Goal: Find specific page/section: Find specific page/section

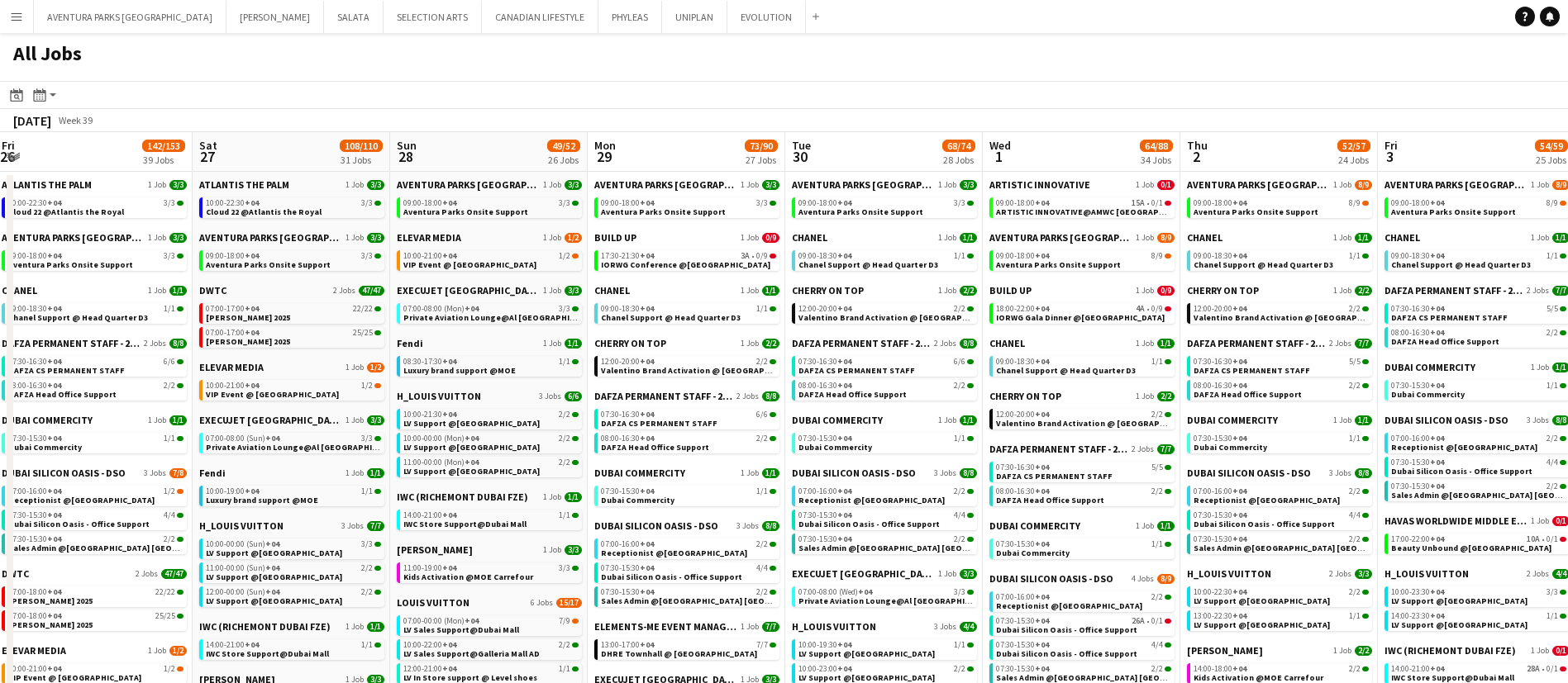
scroll to position [0, 557]
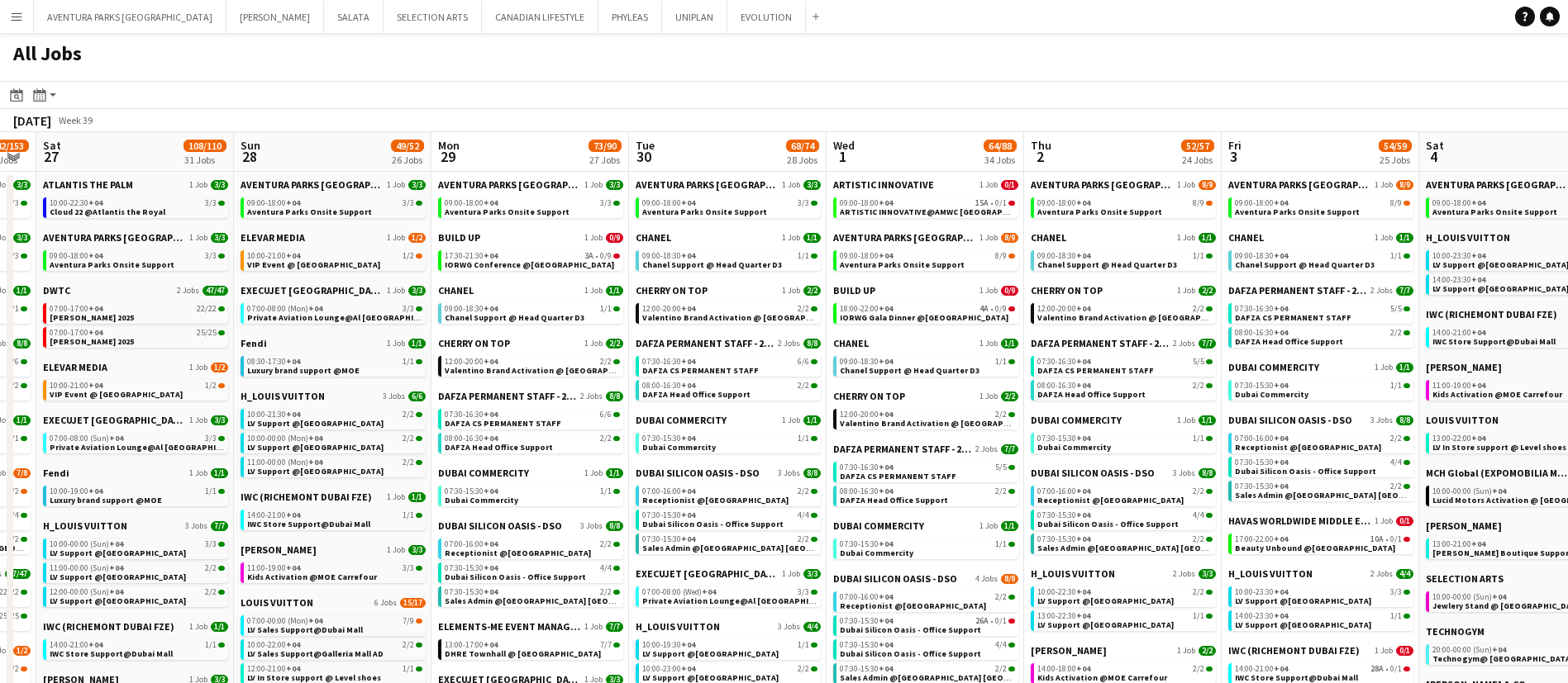
drag, startPoint x: 1407, startPoint y: 399, endPoint x: 653, endPoint y: 403, distance: 754.0
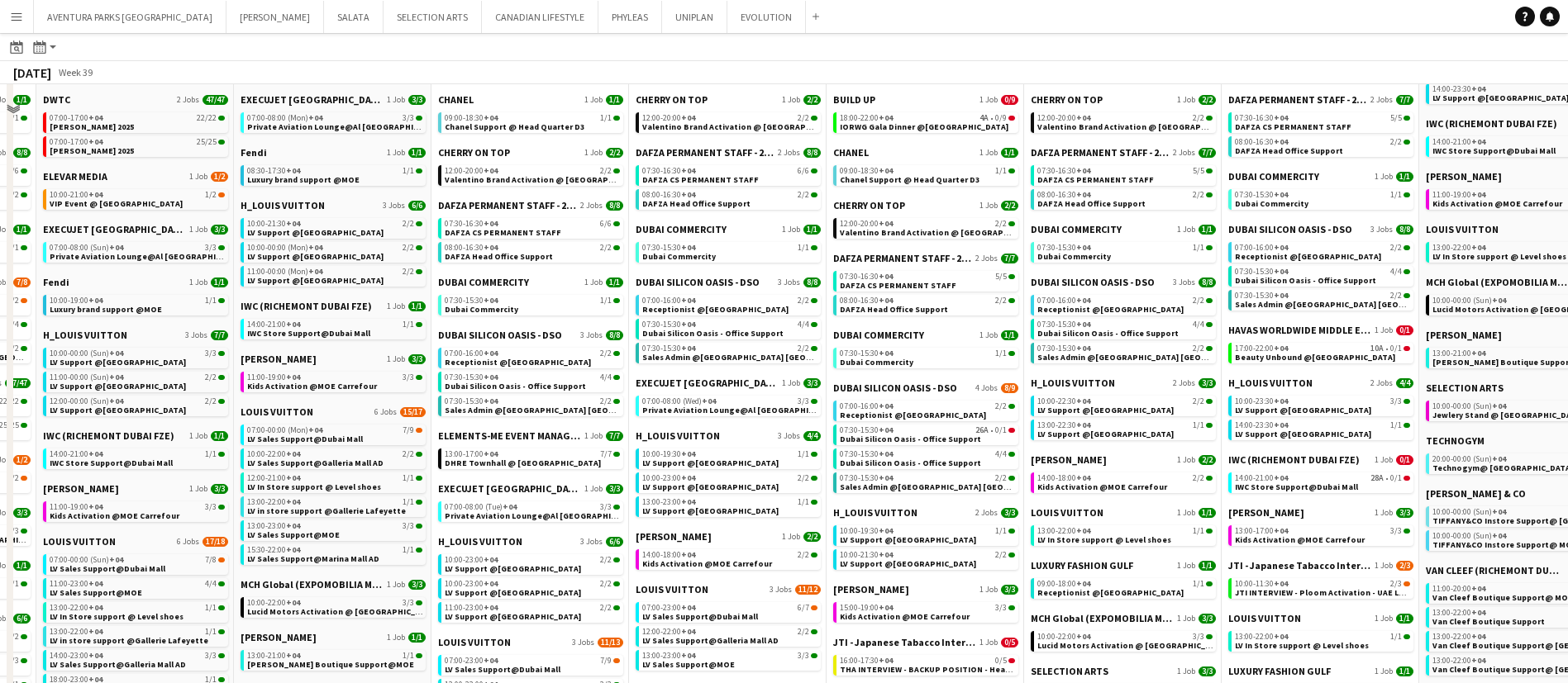
scroll to position [0, 0]
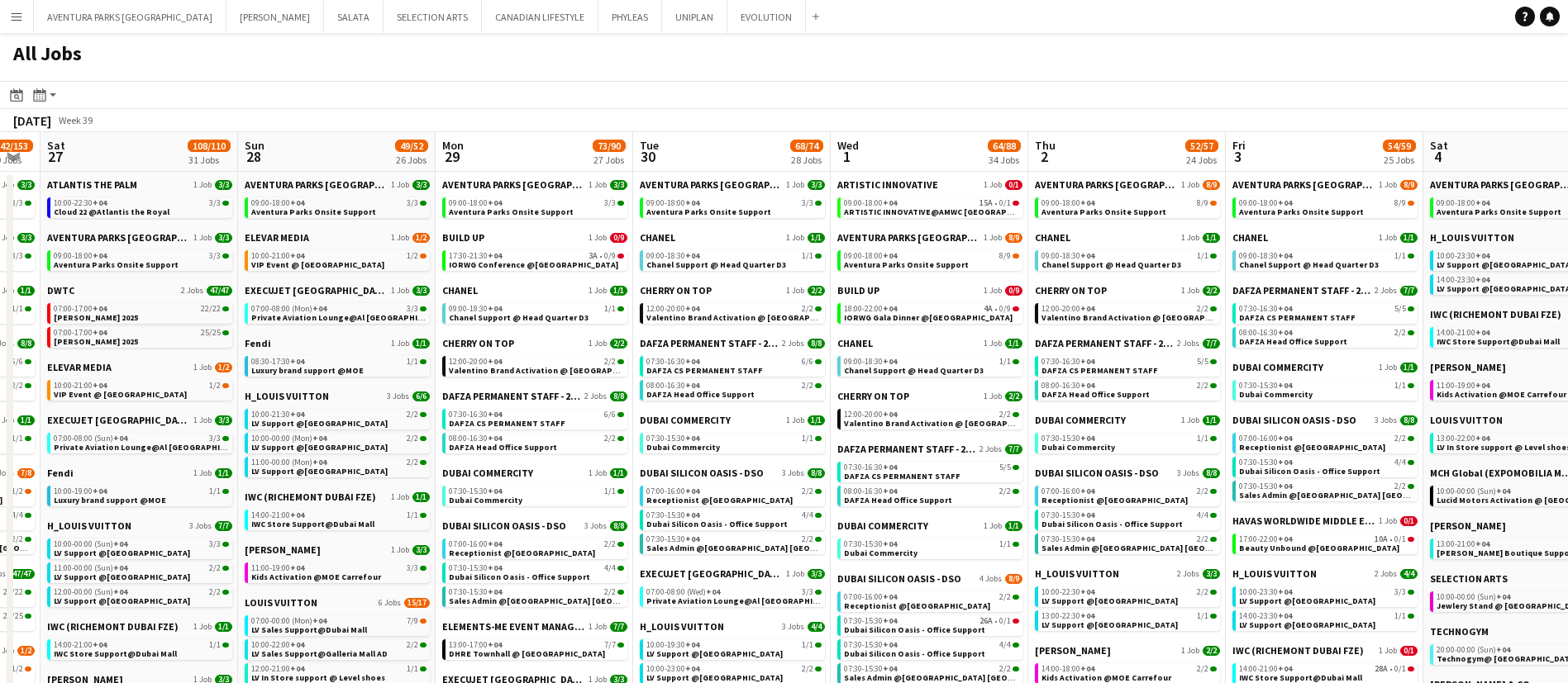
drag, startPoint x: 691, startPoint y: 299, endPoint x: 523, endPoint y: 247, distance: 175.9
